Goal: Task Accomplishment & Management: Use online tool/utility

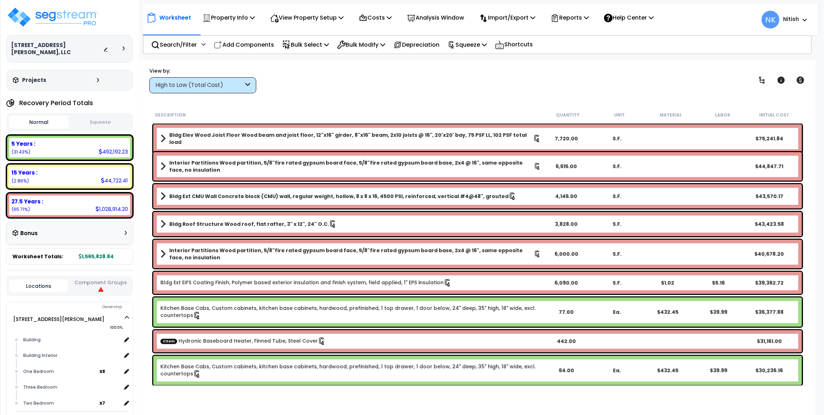
click at [97, 78] on icon at bounding box center [98, 80] width 2 height 4
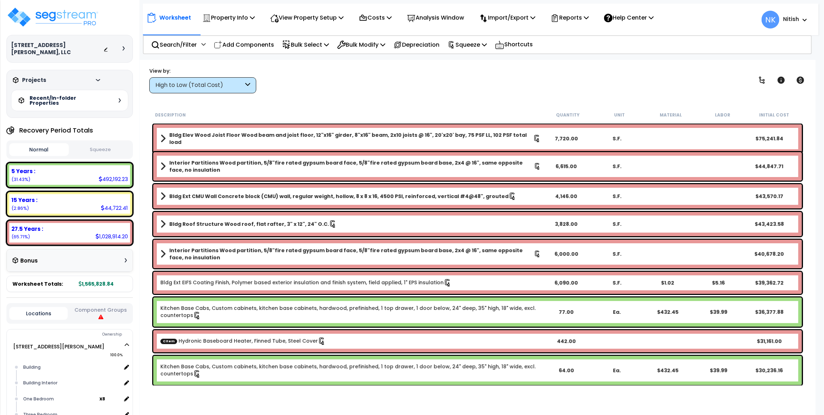
click at [125, 46] on div at bounding box center [126, 48] width 6 height 4
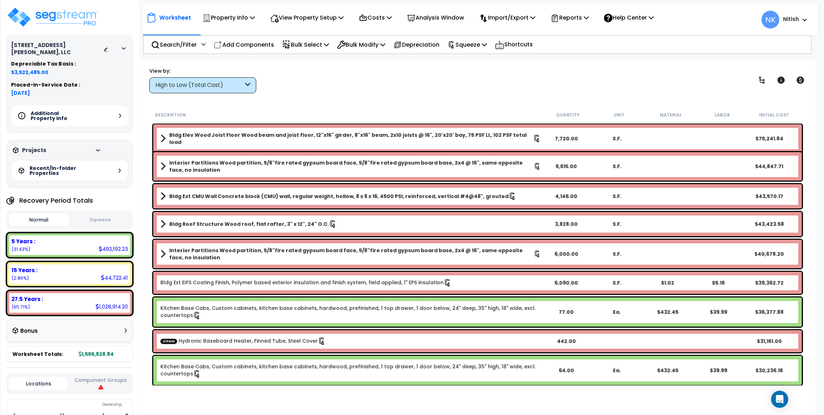
click at [119, 114] on icon at bounding box center [120, 116] width 2 height 4
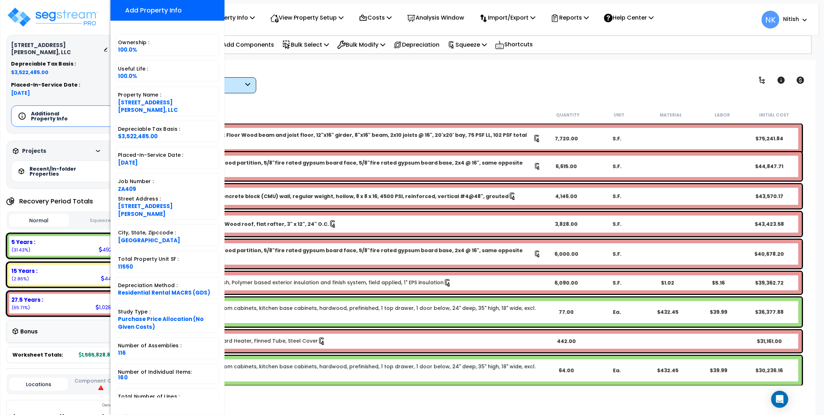
click at [298, 76] on div "View by: High to Low (Total Cost) High to Low (Total Cost)" at bounding box center [478, 80] width 662 height 26
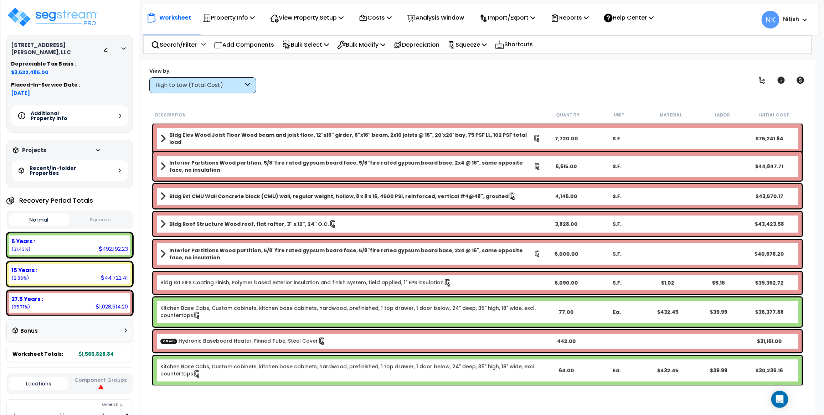
click at [93, 214] on button "Squeeze" at bounding box center [101, 220] width 60 height 12
click at [53, 214] on button "Normal" at bounding box center [39, 220] width 60 height 12
click at [90, 214] on button "Squeeze" at bounding box center [101, 220] width 60 height 12
click at [115, 376] on button "Component Groups" at bounding box center [100, 383] width 58 height 15
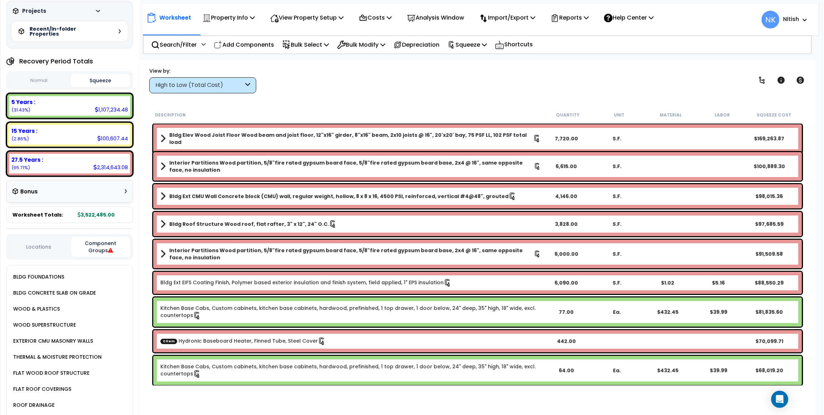
scroll to position [132, 0]
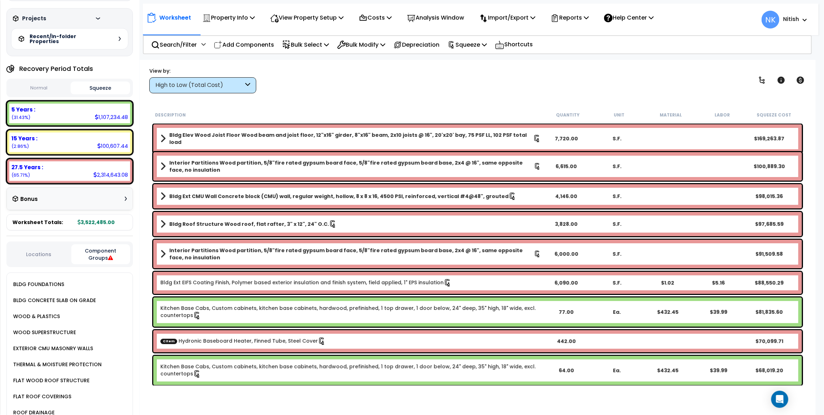
click at [44, 242] on div "Locations Component Groups" at bounding box center [69, 255] width 127 height 26
click at [45, 242] on div "Locations Component Groups" at bounding box center [69, 255] width 127 height 26
click at [45, 251] on button "Locations" at bounding box center [38, 255] width 58 height 8
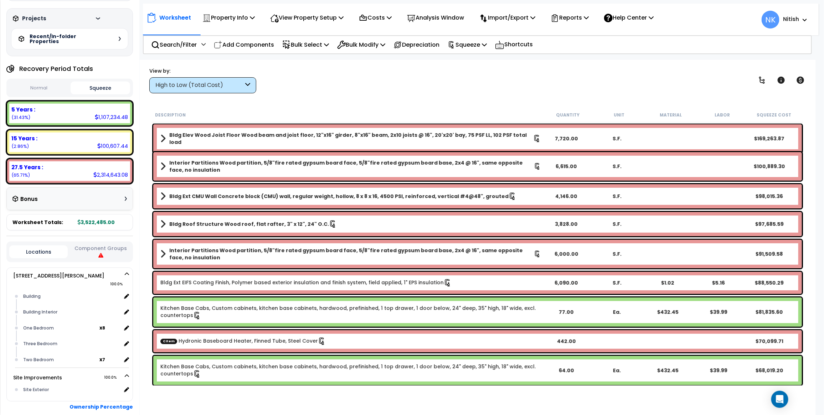
scroll to position [26, 0]
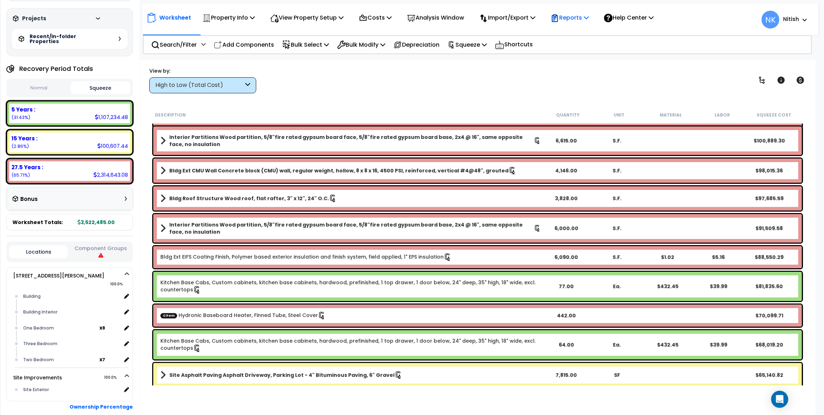
click at [593, 16] on div "Reports Get Report Manage Report Images Manage Report Custom Fields Download Re…" at bounding box center [570, 17] width 46 height 17
click at [589, 14] on p "Reports" at bounding box center [570, 18] width 38 height 10
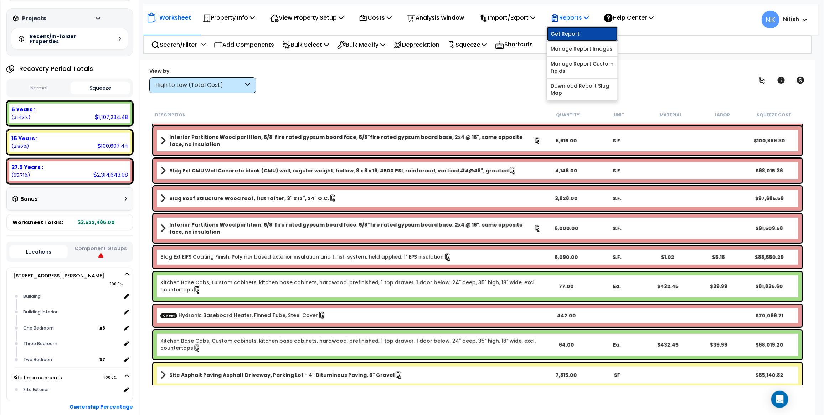
click at [581, 33] on link "Get Report" at bounding box center [582, 34] width 71 height 14
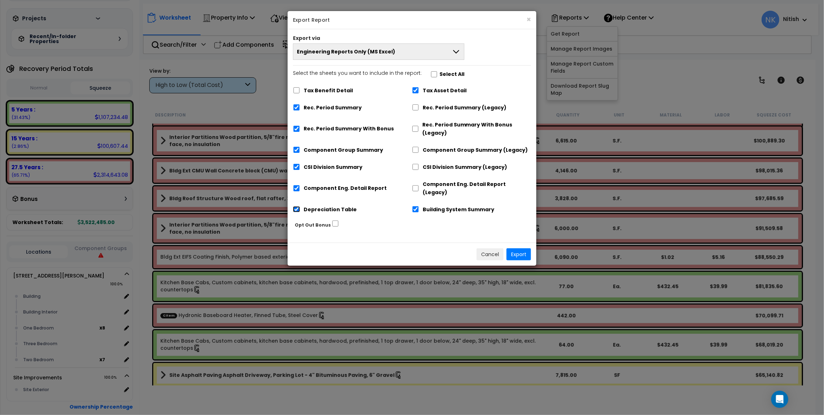
click at [297, 206] on input "Depreciation Table" at bounding box center [296, 209] width 7 height 6
checkbox input "false"
click at [413, 206] on input "Building System Summary" at bounding box center [415, 209] width 7 height 6
checkbox input "false"
click at [298, 169] on input "CSI Division Summary" at bounding box center [296, 167] width 7 height 6
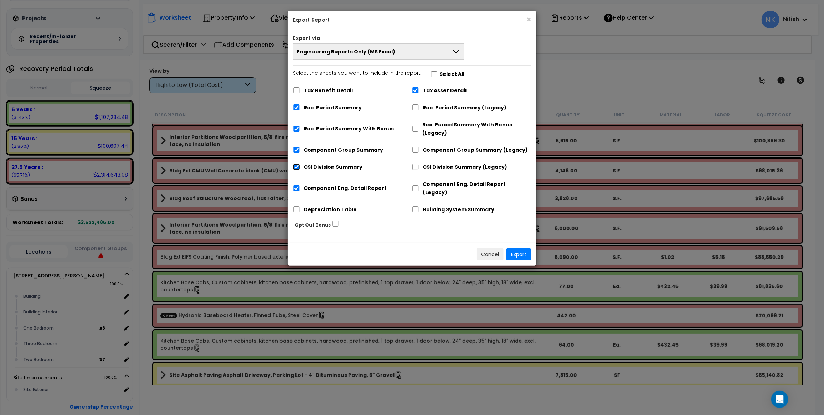
checkbox input "false"
click at [295, 178] on div "Component Eng. Detail Report" at bounding box center [352, 188] width 119 height 22
click at [295, 185] on input "Component Eng. Detail Report" at bounding box center [296, 188] width 7 height 6
click at [295, 181] on div "Component Eng. Detail Report" at bounding box center [352, 188] width 119 height 22
click at [297, 185] on input "Component Eng. Detail Report" at bounding box center [296, 188] width 7 height 6
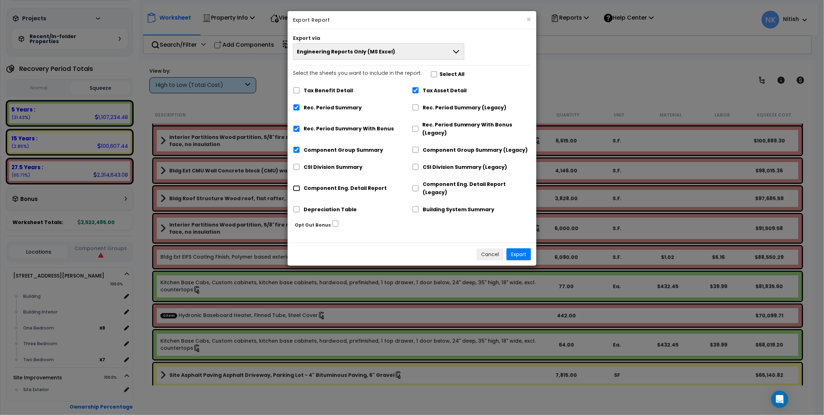
checkbox input "true"
click at [416, 89] on input "Tax Asset Detail" at bounding box center [415, 90] width 7 height 6
checkbox input "false"
click at [297, 153] on input "Component Group Summary" at bounding box center [296, 150] width 7 height 6
checkbox input "false"
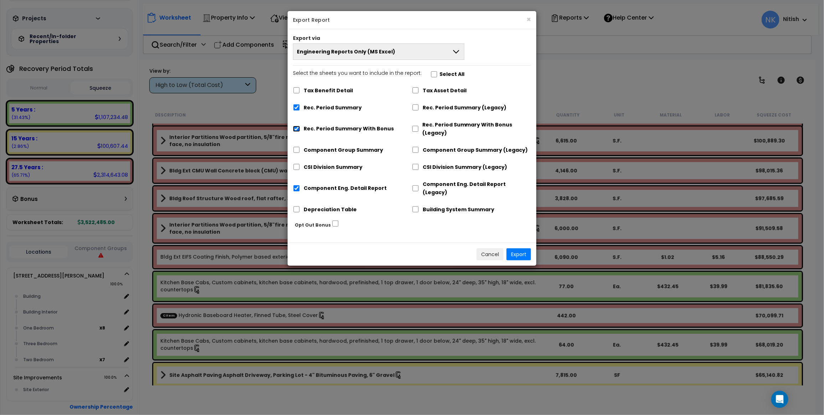
click at [298, 126] on input "Rec. Period Summary With Bonus" at bounding box center [296, 129] width 7 height 6
checkbox input "false"
click at [521, 248] on button "Export" at bounding box center [519, 254] width 25 height 12
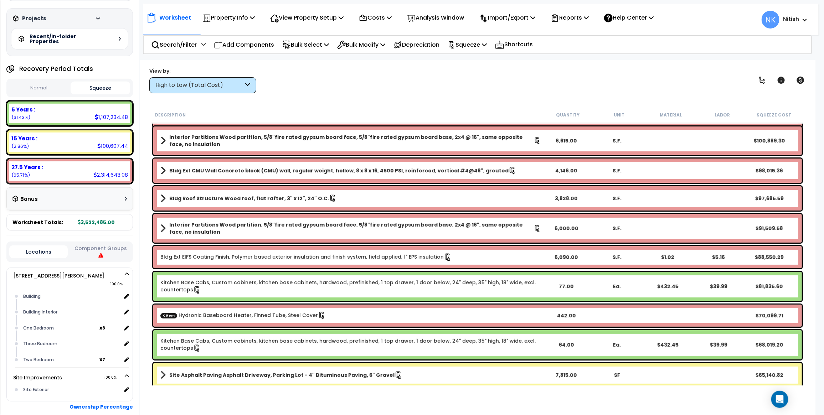
click at [40, 82] on button "Normal" at bounding box center [39, 88] width 60 height 12
click at [91, 82] on button "Squeeze" at bounding box center [101, 88] width 60 height 12
click at [180, 89] on div "High to Low (Total Cost)" at bounding box center [199, 85] width 88 height 8
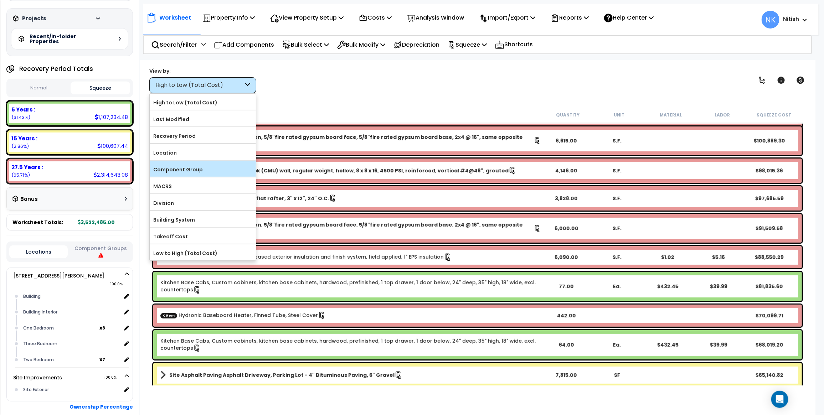
click at [193, 170] on label "Component Group" at bounding box center [203, 169] width 106 height 11
click at [0, 0] on input "Component Group" at bounding box center [0, 0] width 0 height 0
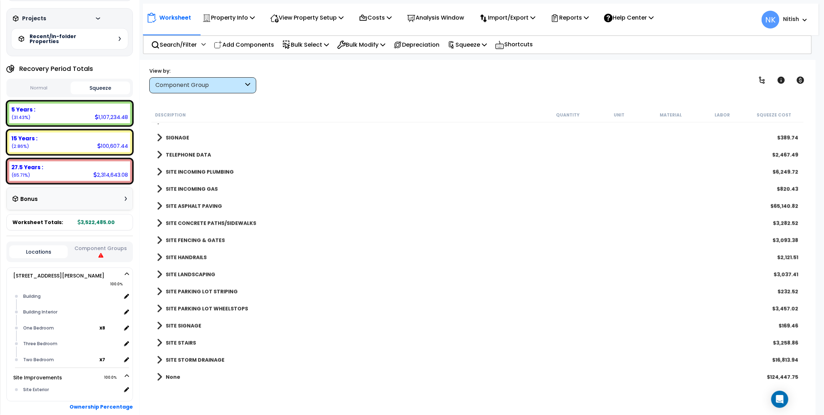
scroll to position [31, 0]
